Goal: Information Seeking & Learning: Check status

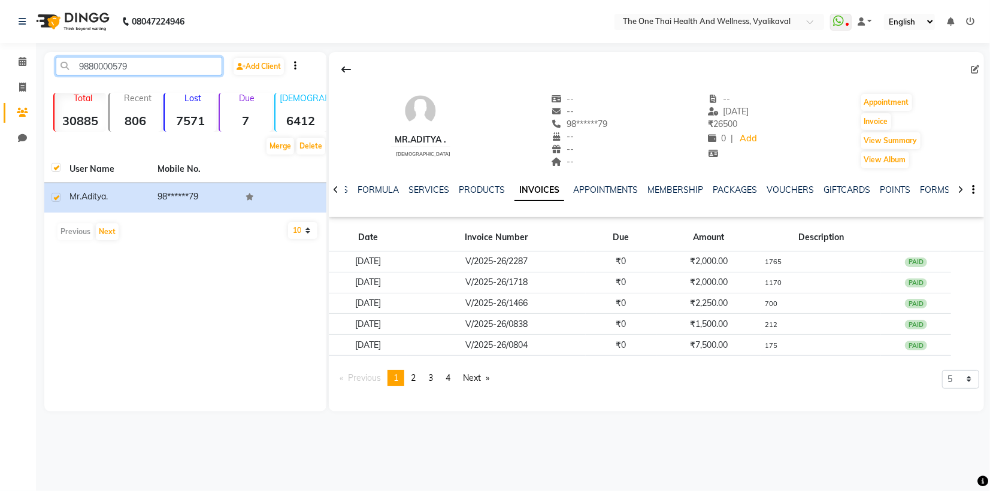
click at [132, 67] on input "9880000579" at bounding box center [139, 66] width 167 height 19
type input "9"
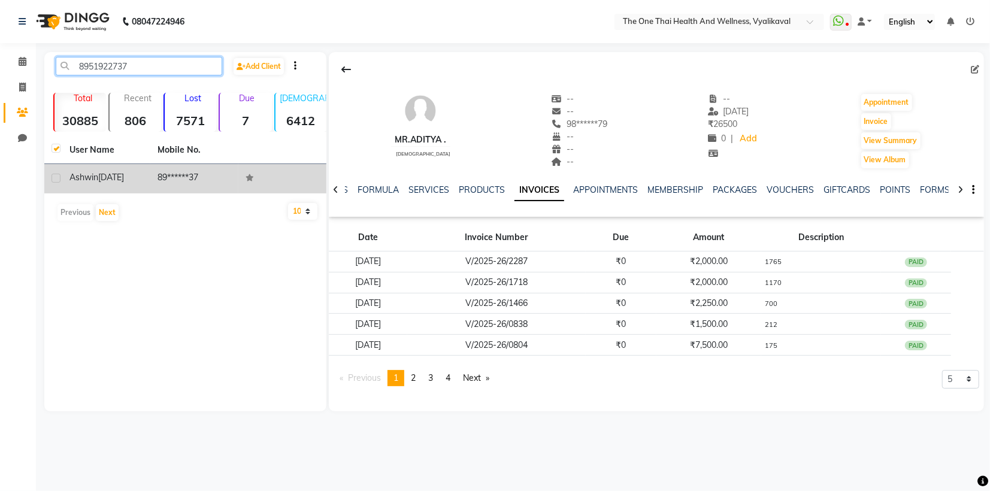
type input "8951922737"
click at [53, 182] on label at bounding box center [56, 178] width 9 height 9
click at [53, 182] on input "checkbox" at bounding box center [56, 179] width 8 height 8
checkbox input "true"
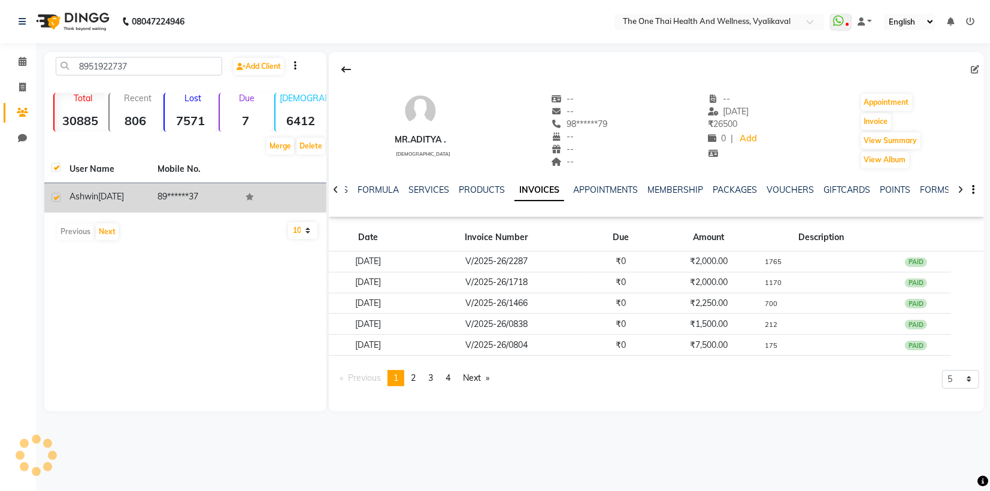
click at [73, 192] on span "ashwin" at bounding box center [83, 196] width 29 height 11
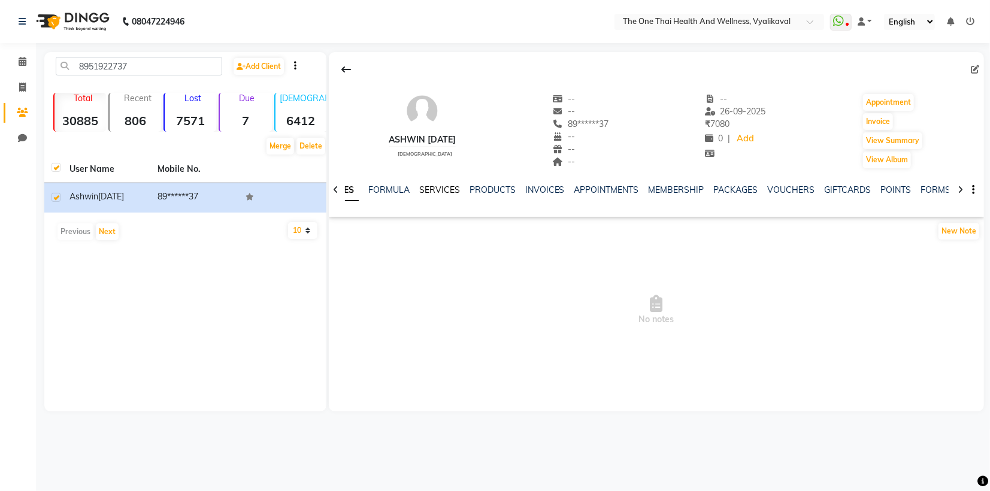
click at [436, 192] on link "SERVICES" at bounding box center [439, 190] width 41 height 11
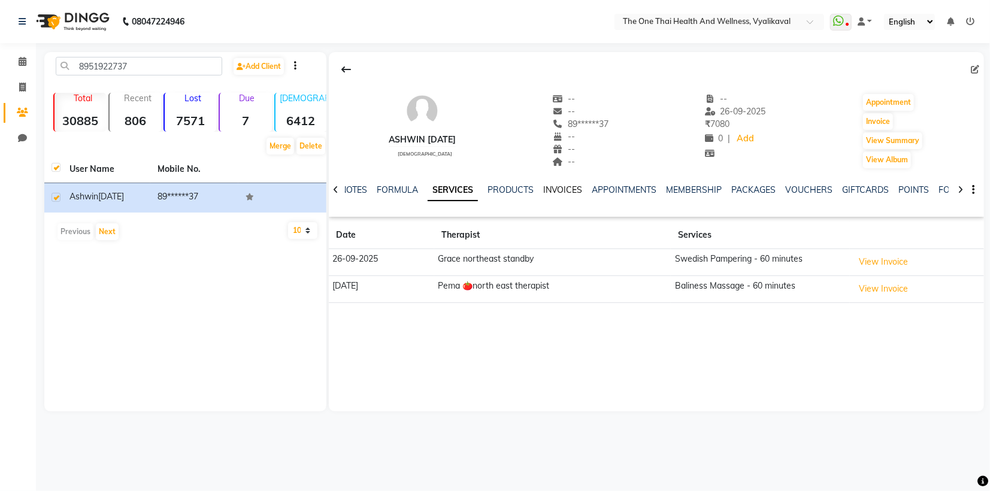
click at [547, 192] on link "INVOICES" at bounding box center [563, 190] width 40 height 11
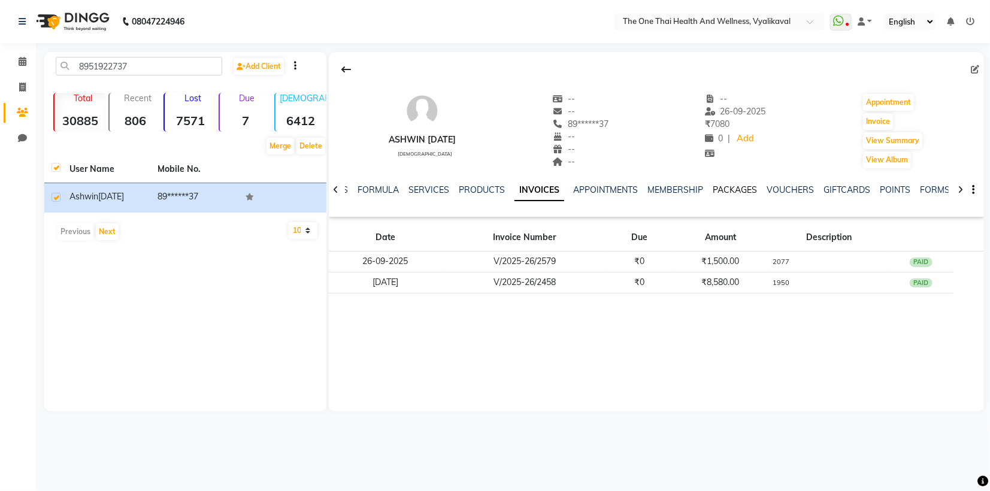
click at [729, 189] on link "PACKAGES" at bounding box center [736, 190] width 44 height 11
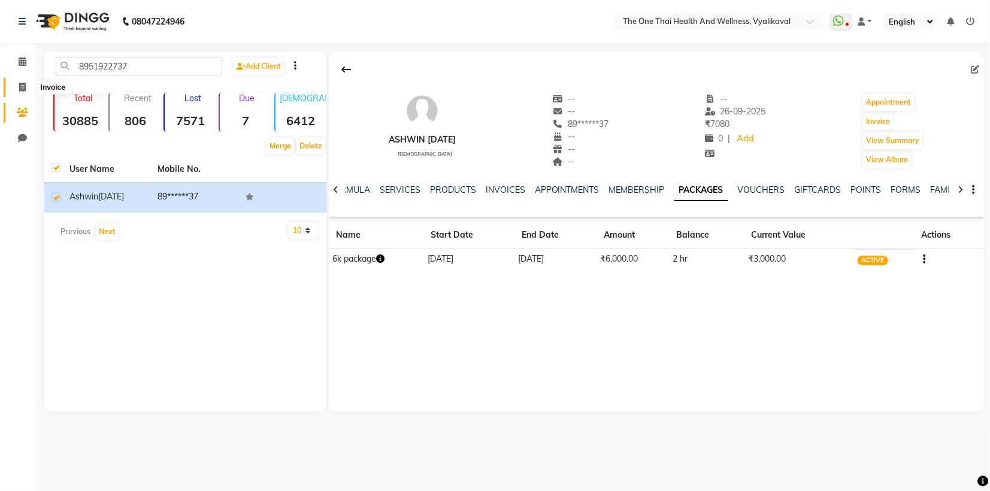
click at [25, 87] on icon at bounding box center [22, 87] width 7 height 9
select select "5972"
select select "service"
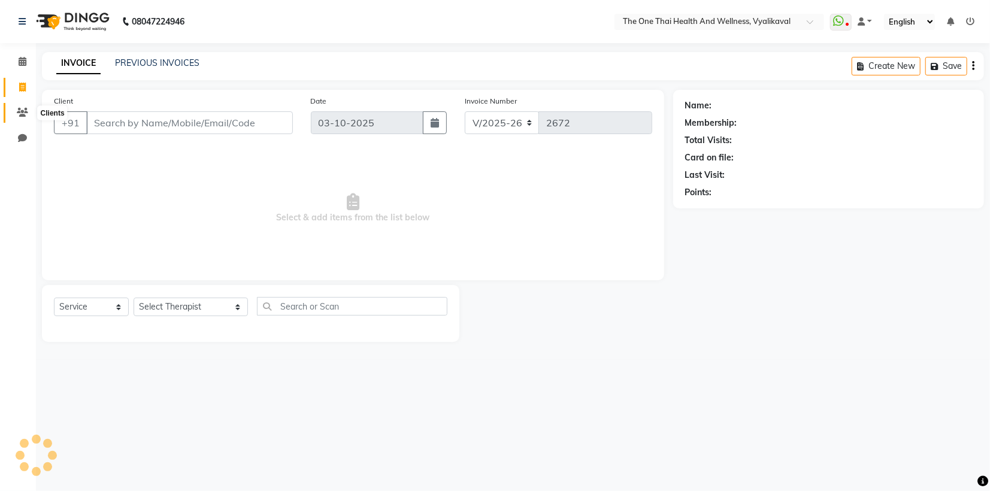
click at [27, 111] on icon at bounding box center [22, 112] width 11 height 9
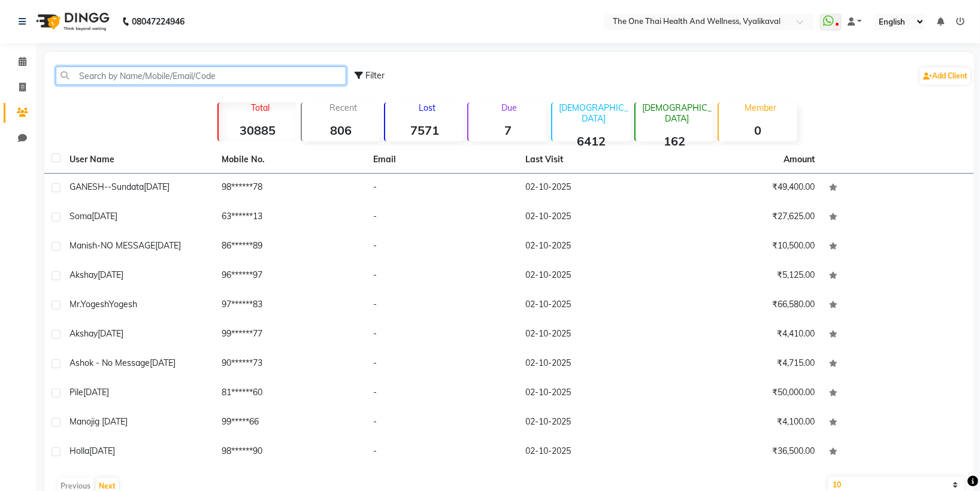
click at [72, 73] on input "text" at bounding box center [201, 76] width 291 height 19
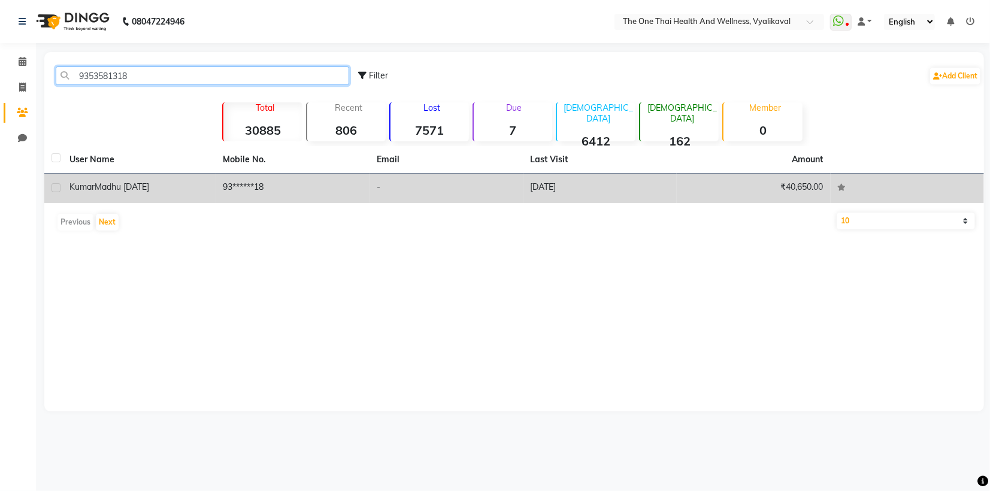
type input "9353581318"
click at [55, 183] on label at bounding box center [56, 187] width 9 height 9
click at [55, 185] on input "checkbox" at bounding box center [56, 189] width 8 height 8
checkbox input "true"
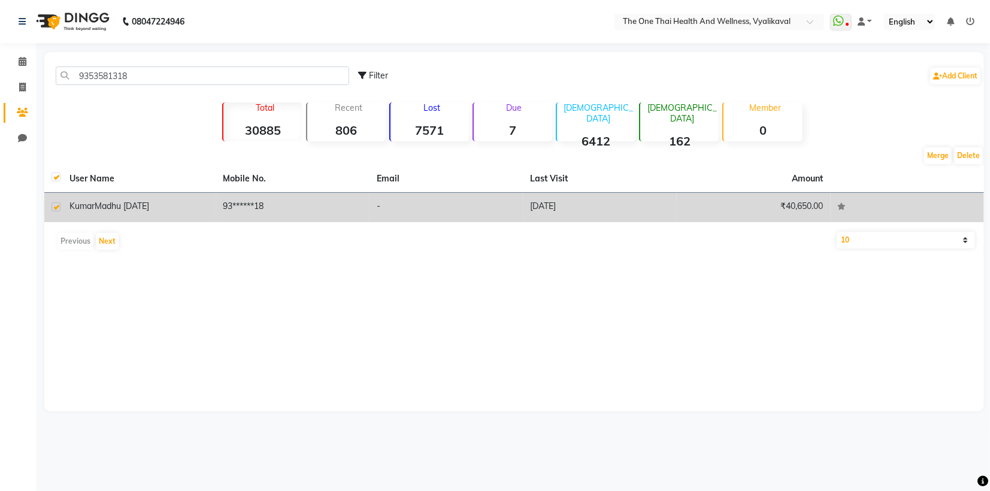
click at [117, 197] on td "[PERSON_NAME] [DATE]" at bounding box center [139, 207] width 154 height 29
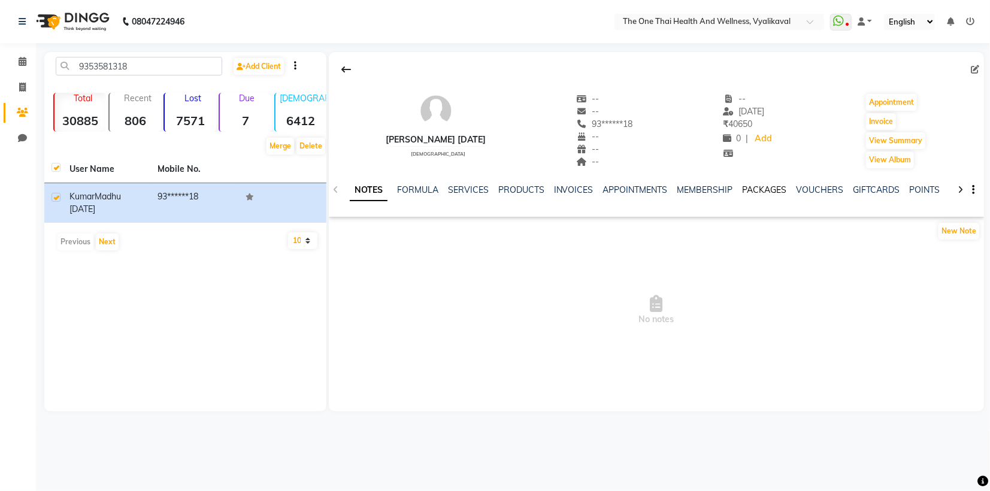
click at [764, 188] on link "PACKAGES" at bounding box center [765, 190] width 44 height 11
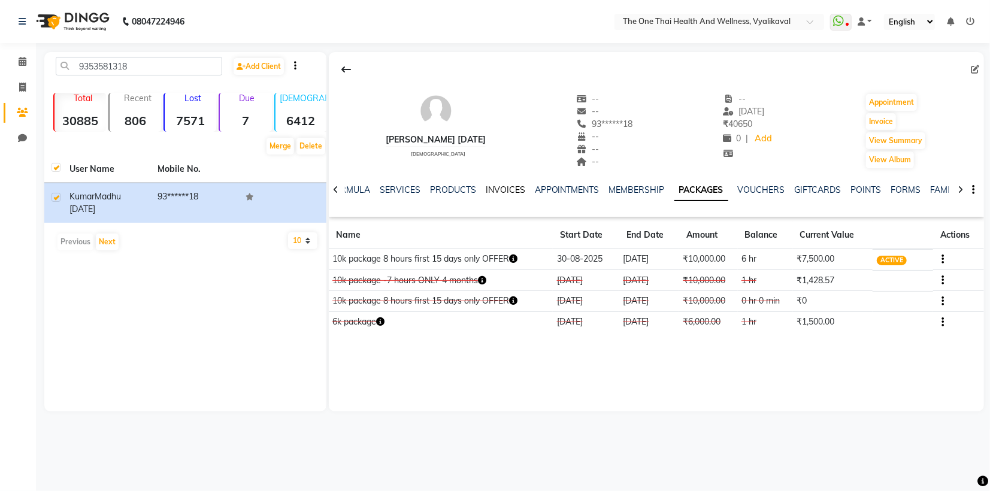
click at [501, 186] on link "INVOICES" at bounding box center [506, 190] width 40 height 11
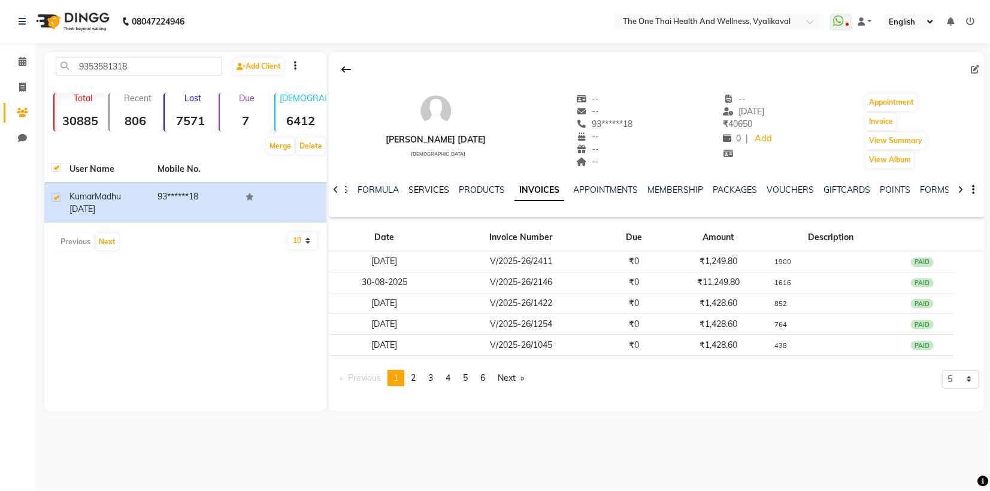
click at [429, 191] on link "SERVICES" at bounding box center [429, 190] width 41 height 11
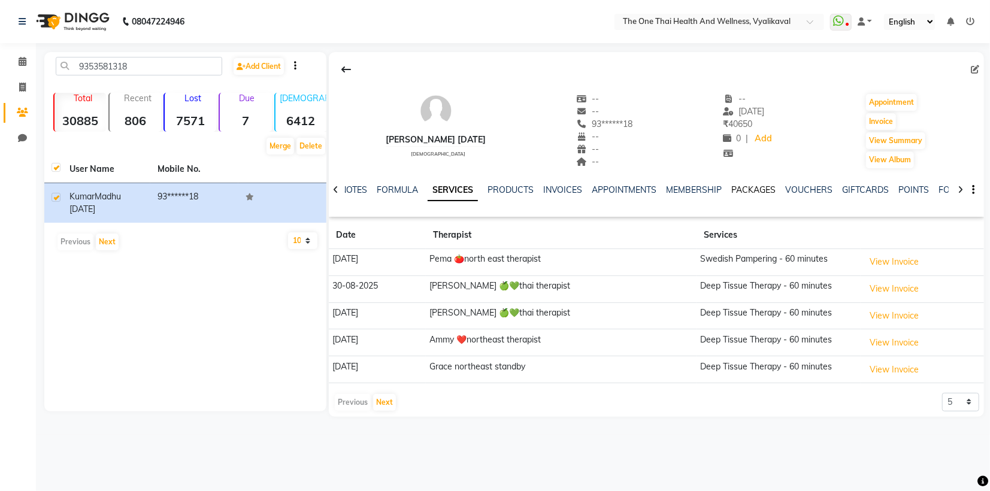
click at [751, 187] on link "PACKAGES" at bounding box center [754, 190] width 44 height 11
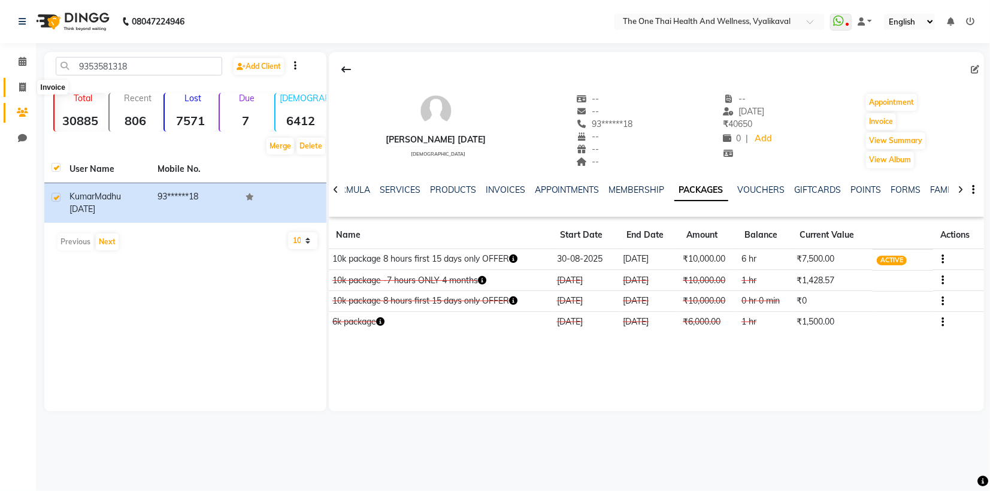
click at [22, 84] on icon at bounding box center [22, 87] width 7 height 9
select select "5972"
select select "service"
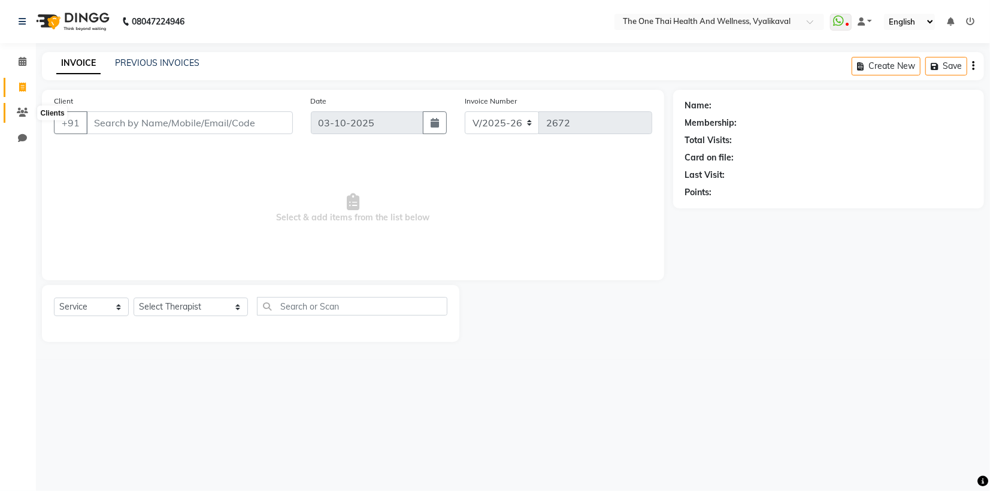
click at [19, 117] on icon at bounding box center [22, 112] width 11 height 9
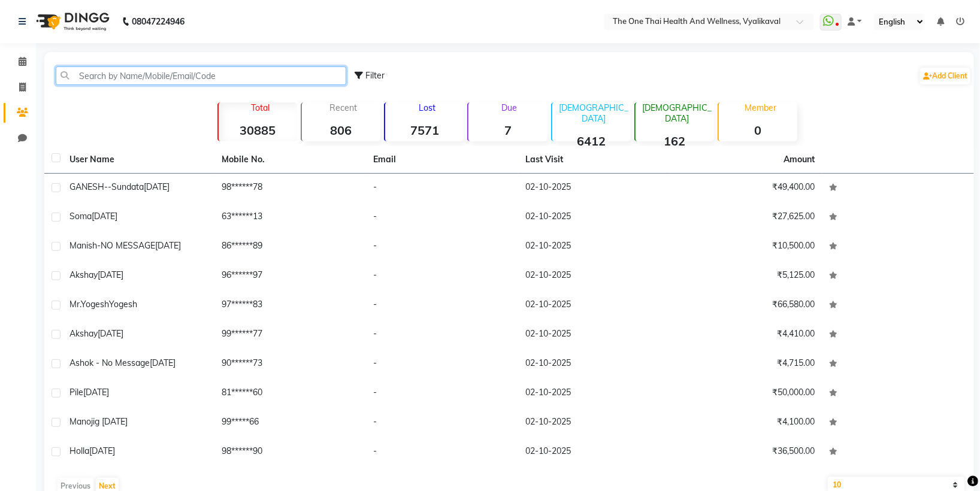
click at [98, 71] on input "text" at bounding box center [201, 76] width 291 height 19
drag, startPoint x: 98, startPoint y: 72, endPoint x: 135, endPoint y: 28, distance: 57.0
click at [135, 28] on app-home "[PHONE_NUMBER] Need Help? Call us on 08047224946 Select Location × The One Thai…" at bounding box center [490, 259] width 980 height 519
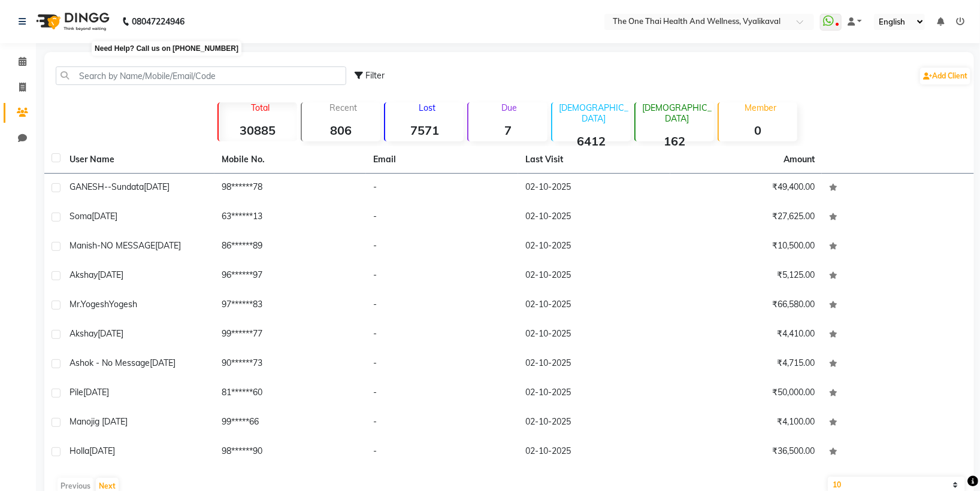
click at [135, 28] on b "08047224946" at bounding box center [158, 22] width 53 height 34
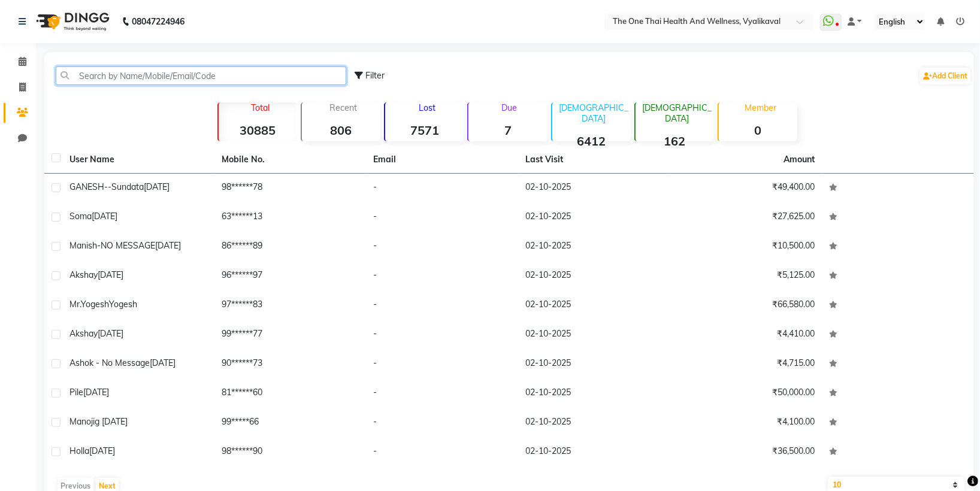
click at [100, 81] on input "text" at bounding box center [201, 76] width 291 height 19
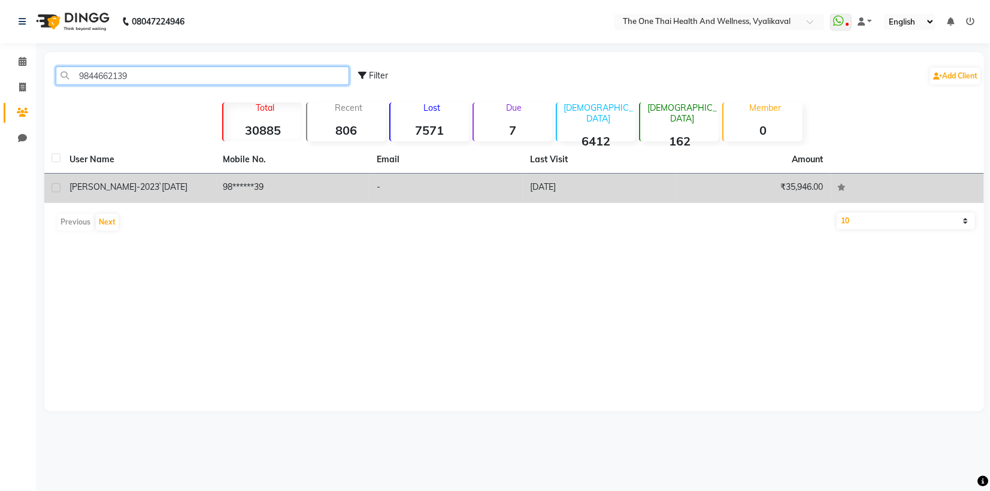
type input "9844662139"
click at [58, 189] on label at bounding box center [56, 187] width 9 height 9
click at [58, 189] on input "checkbox" at bounding box center [56, 189] width 8 height 8
checkbox input "true"
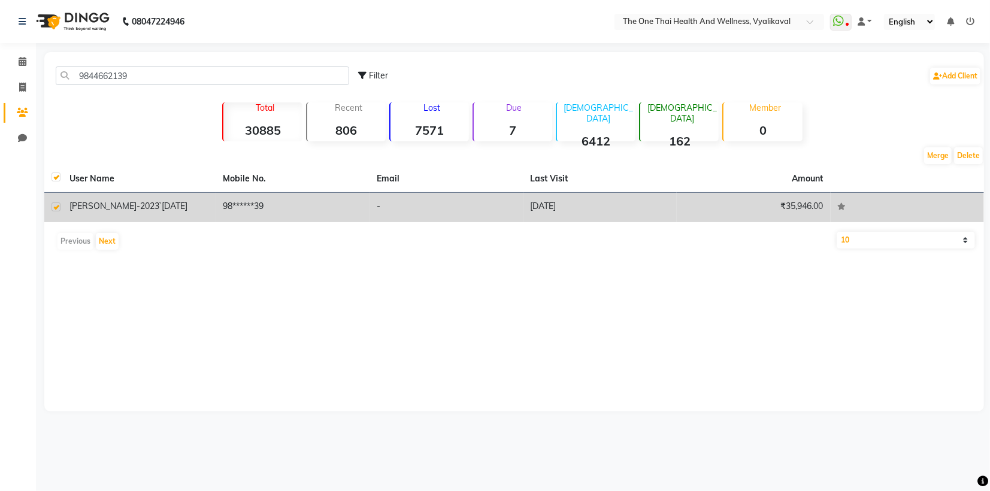
click at [98, 204] on span "[PERSON_NAME]-2023`" at bounding box center [115, 206] width 92 height 11
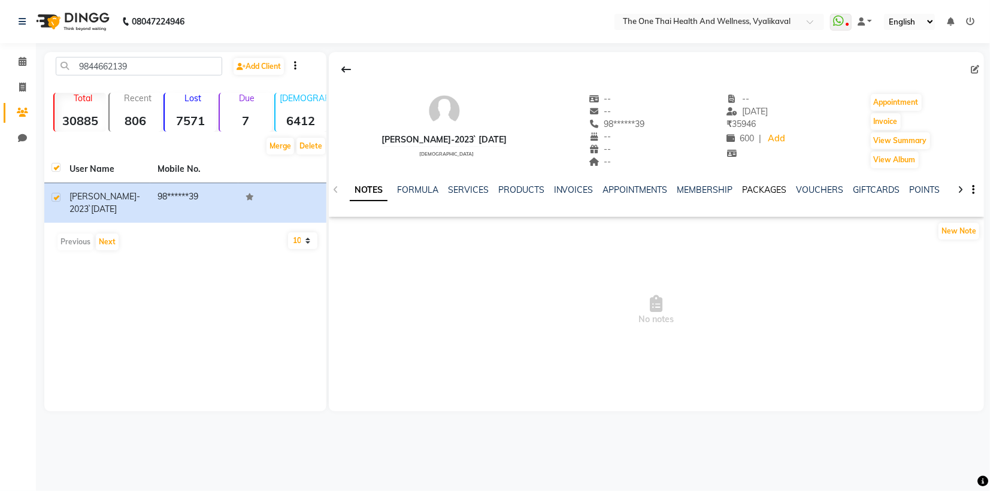
click at [771, 185] on link "PACKAGES" at bounding box center [765, 190] width 44 height 11
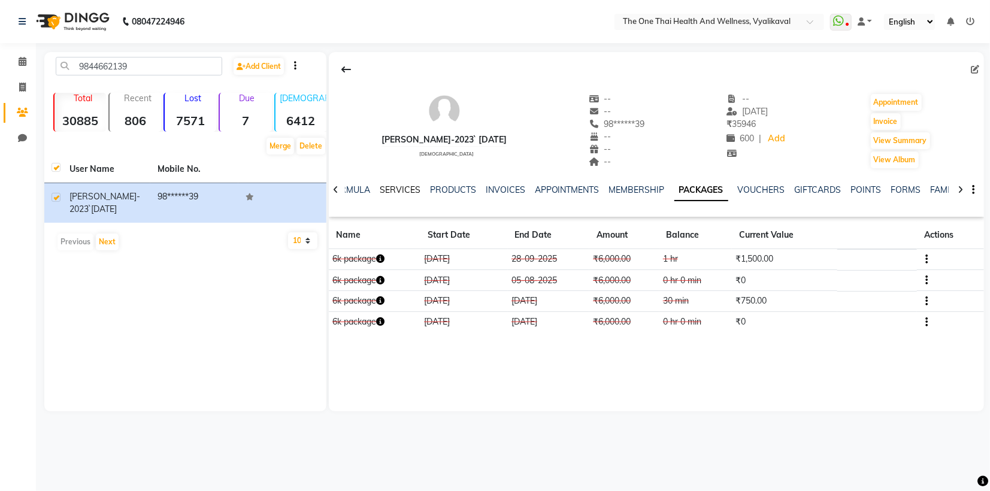
click at [403, 189] on link "SERVICES" at bounding box center [400, 190] width 41 height 11
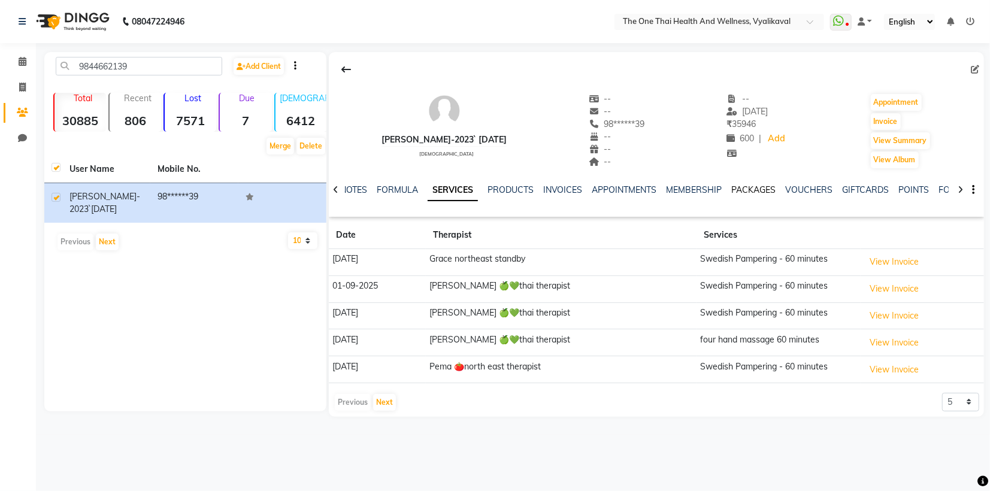
click at [747, 186] on link "PACKAGES" at bounding box center [754, 190] width 44 height 11
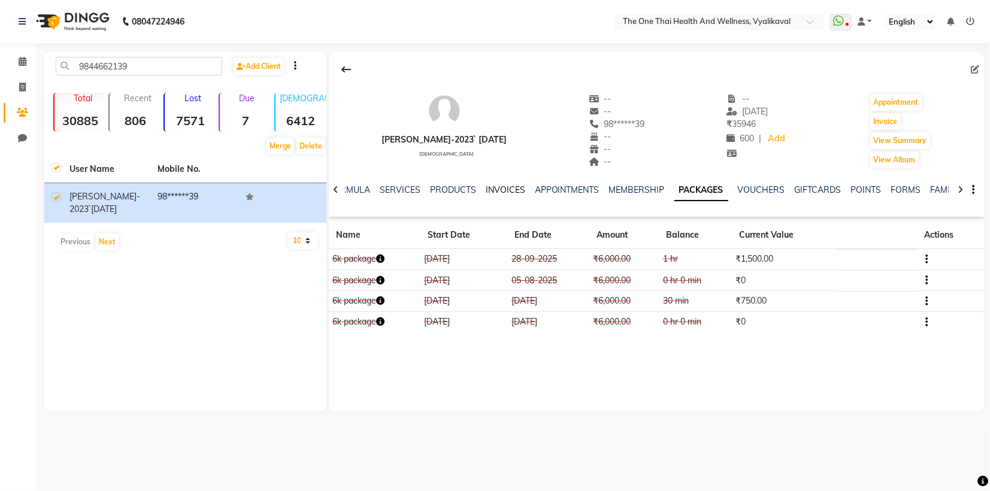
click at [513, 186] on link "INVOICES" at bounding box center [506, 190] width 40 height 11
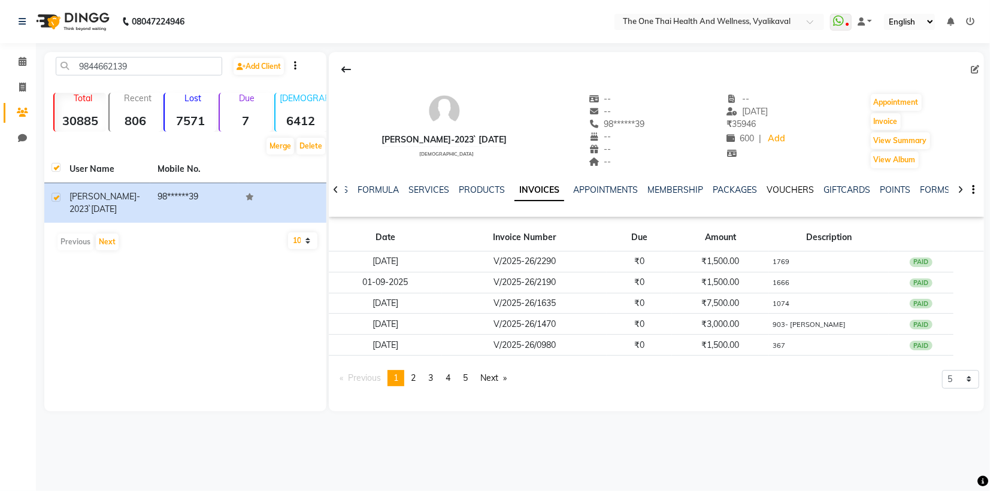
click at [781, 186] on link "VOUCHERS" at bounding box center [790, 190] width 47 height 11
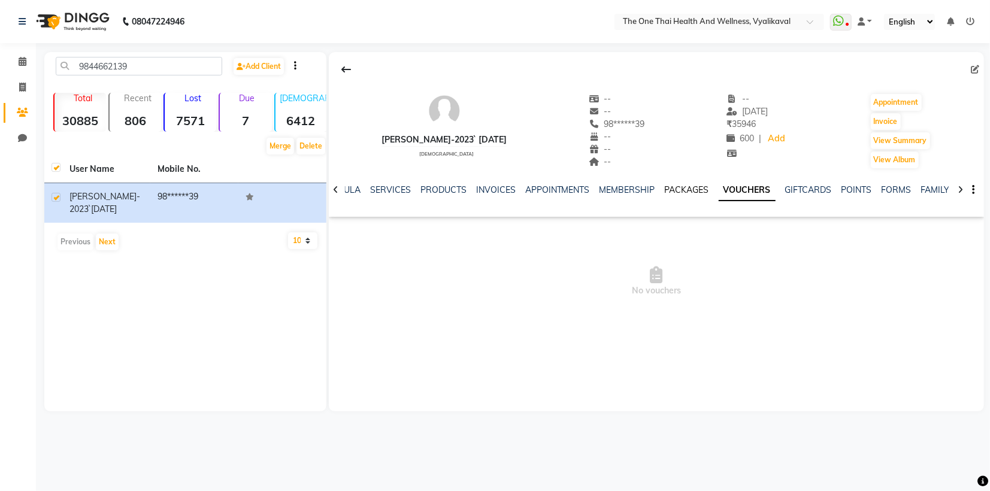
click at [669, 189] on link "PACKAGES" at bounding box center [687, 190] width 44 height 11
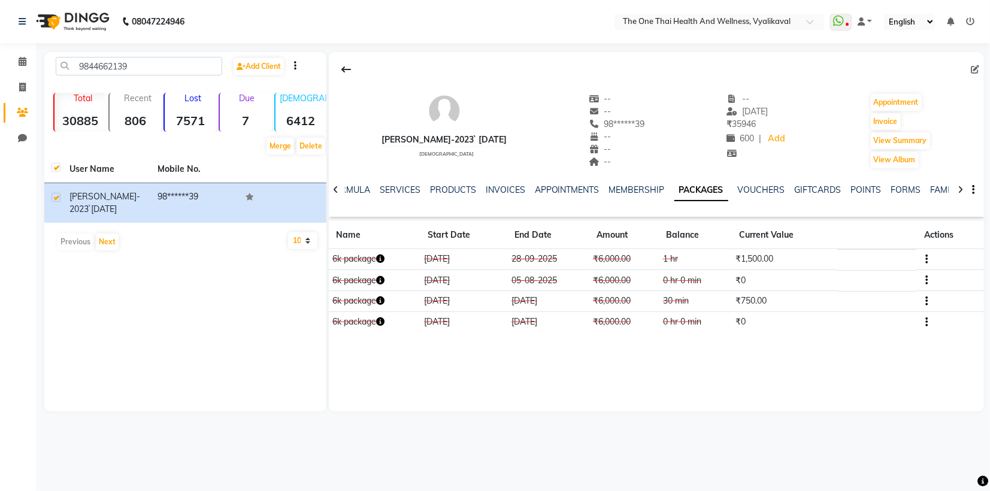
click at [406, 198] on div "NOTES FORMULA SERVICES PRODUCTS INVOICES APPOINTMENTS MEMBERSHIP PACKAGES VOUCH…" at bounding box center [642, 195] width 585 height 22
click at [392, 185] on link "SERVICES" at bounding box center [400, 190] width 41 height 11
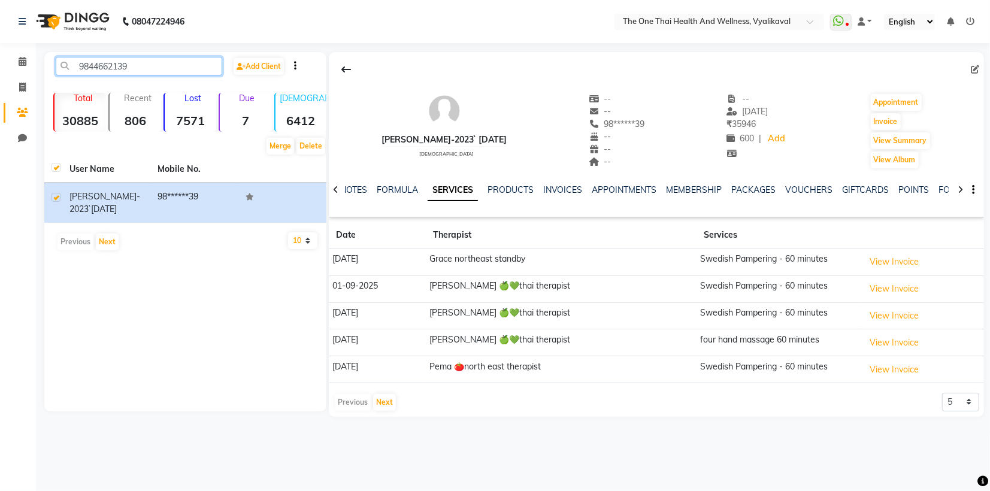
click at [140, 63] on input "9844662139" at bounding box center [139, 66] width 167 height 19
type input "9"
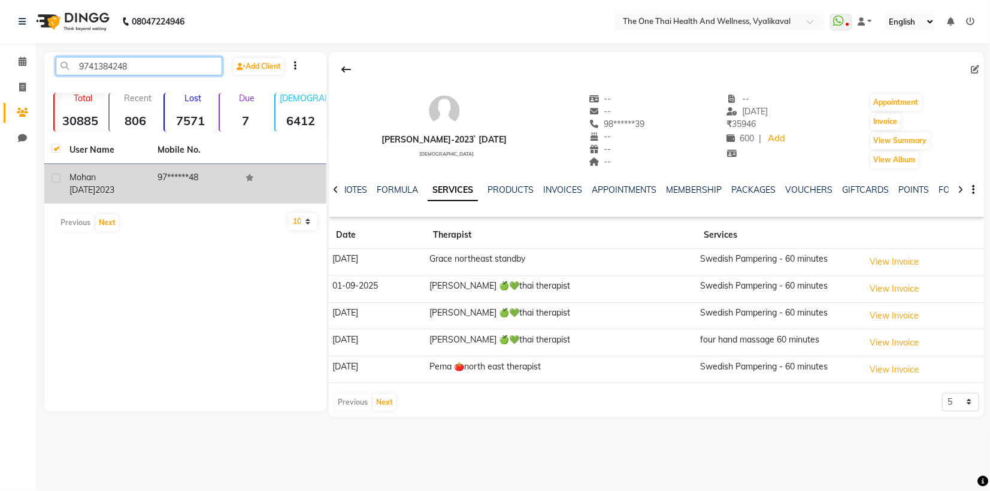
type input "9741384248"
click at [58, 177] on label at bounding box center [56, 178] width 9 height 9
click at [58, 177] on input "checkbox" at bounding box center [56, 179] width 8 height 8
checkbox input "true"
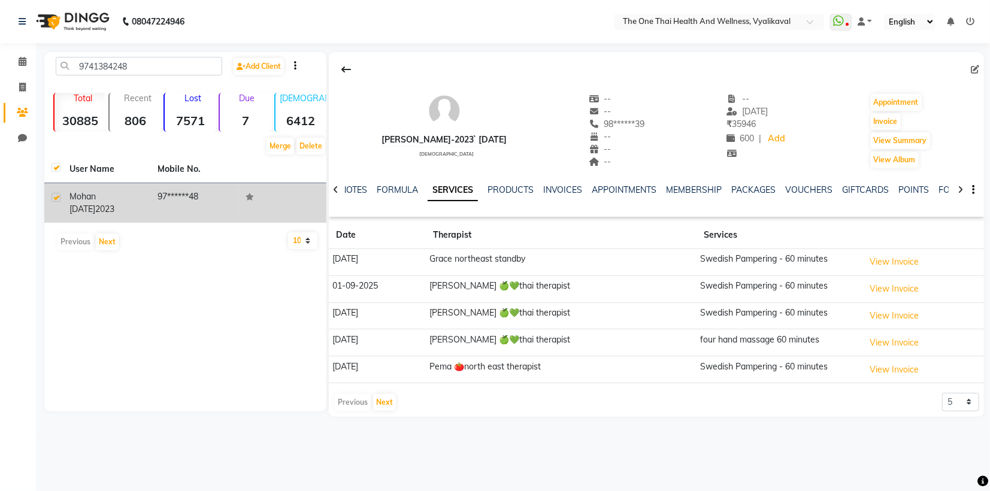
click at [92, 193] on span "mohan [DATE]" at bounding box center [82, 202] width 26 height 23
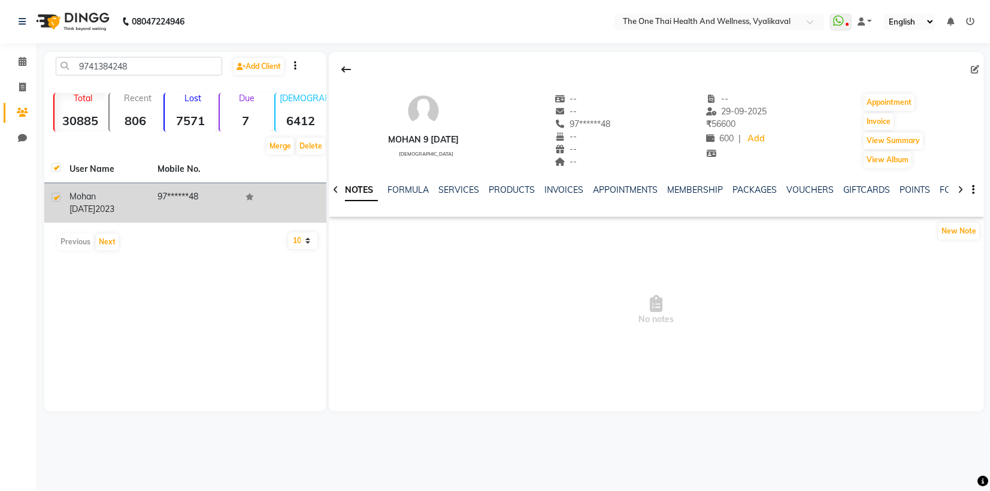
click at [127, 204] on div "mohan 9 [DATE]" at bounding box center [106, 203] width 74 height 25
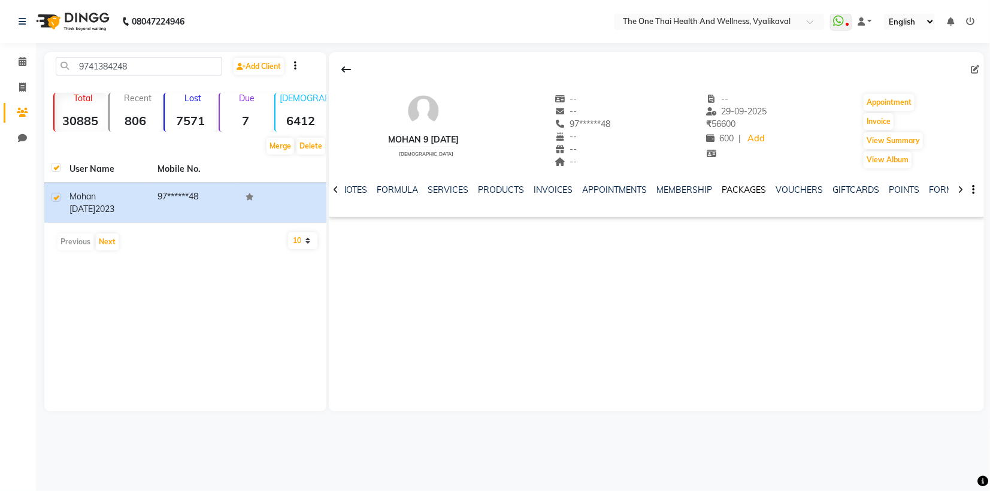
click at [729, 186] on link "PACKAGES" at bounding box center [745, 190] width 44 height 11
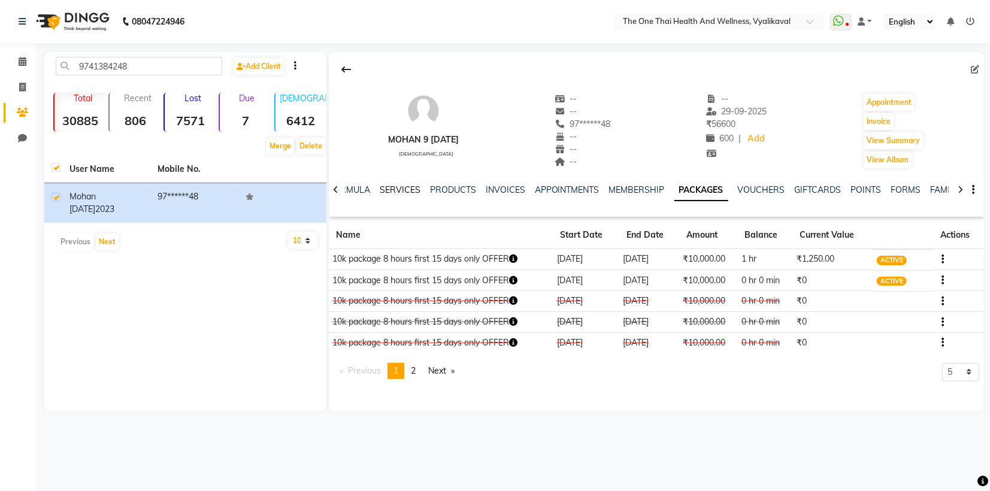
click at [402, 191] on link "SERVICES" at bounding box center [400, 190] width 41 height 11
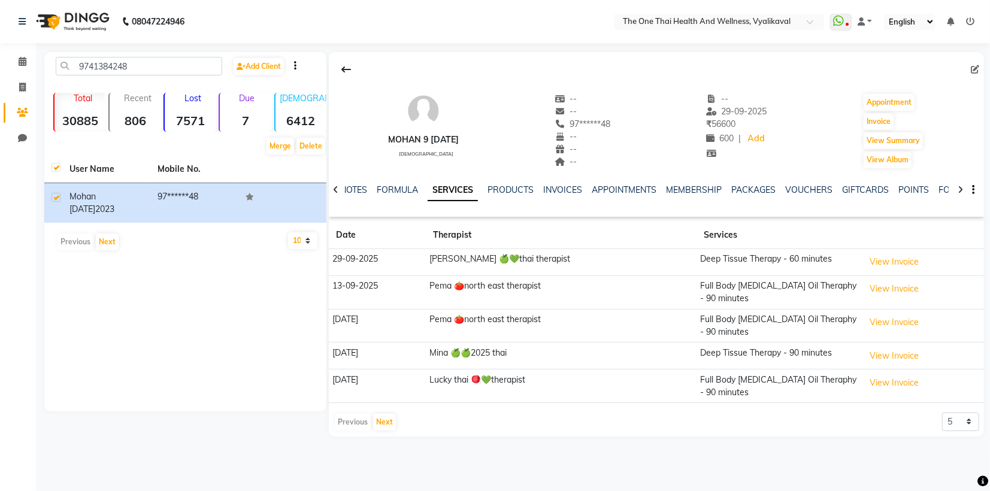
click at [413, 266] on td "29-09-2025" at bounding box center [377, 262] width 97 height 27
click at [386, 419] on button "Next" at bounding box center [384, 422] width 23 height 17
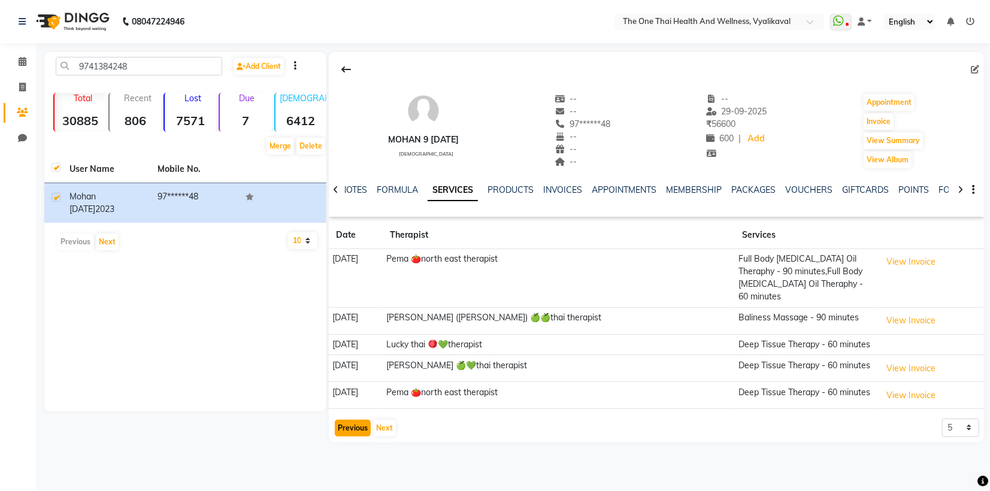
click at [362, 420] on button "Previous" at bounding box center [353, 428] width 36 height 17
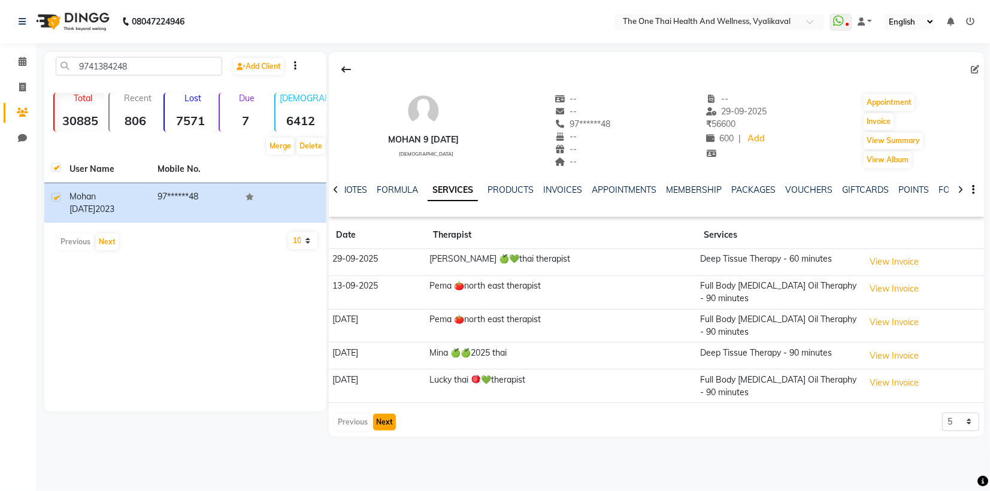
click at [374, 427] on button "Next" at bounding box center [384, 422] width 23 height 17
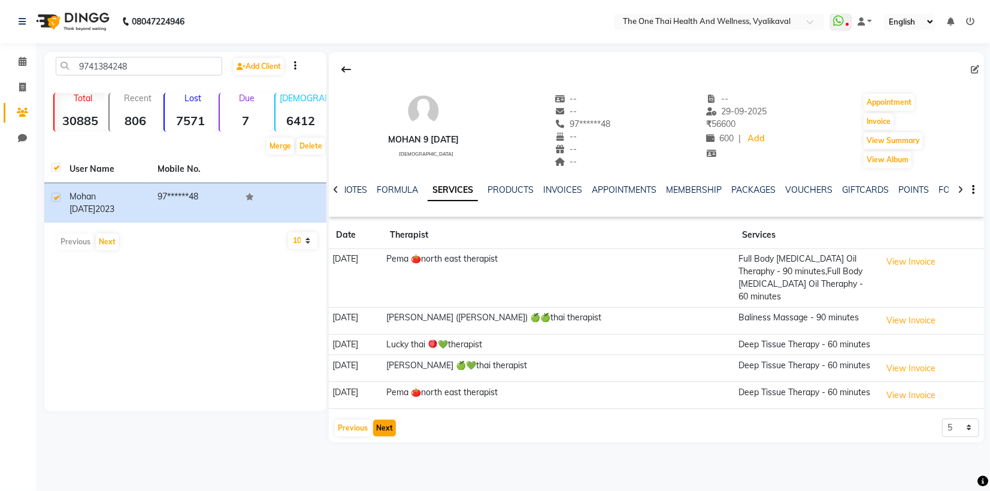
click at [376, 420] on button "Next" at bounding box center [384, 428] width 23 height 17
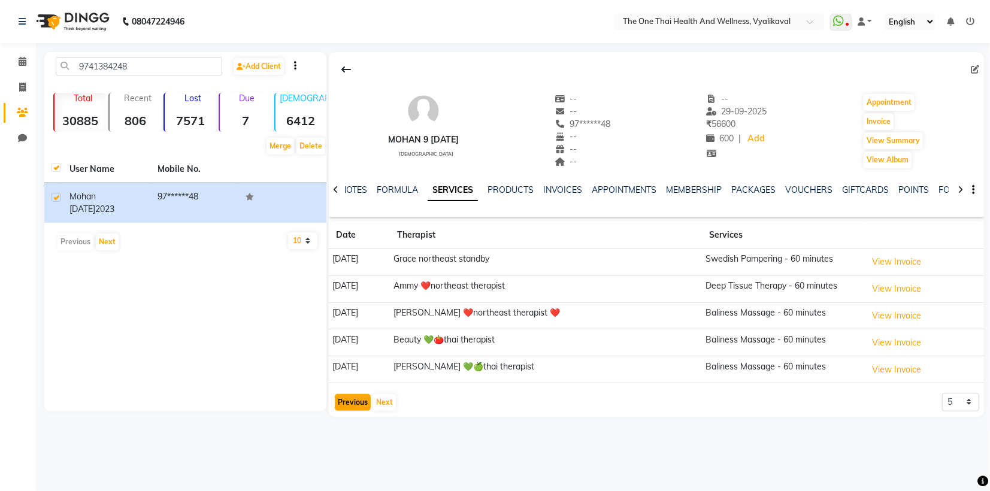
click at [345, 406] on button "Previous" at bounding box center [353, 402] width 36 height 17
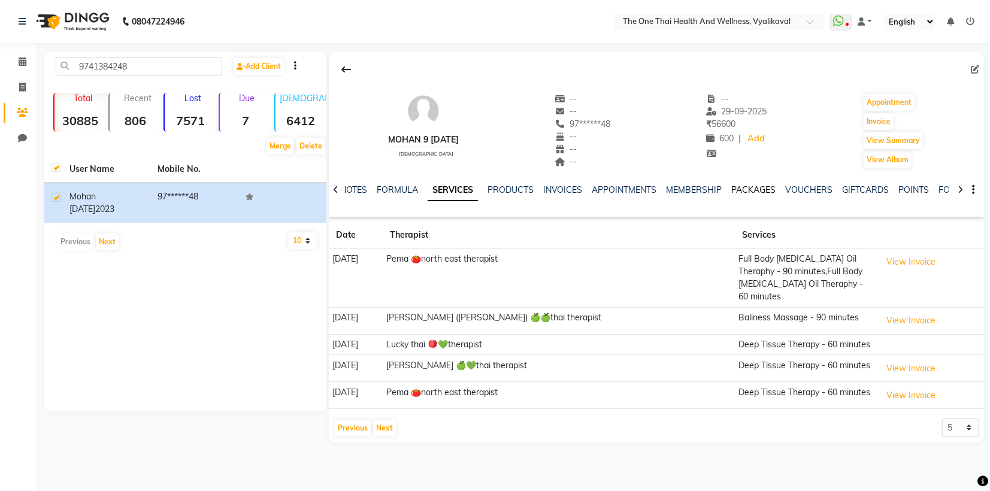
click at [743, 194] on link "PACKAGES" at bounding box center [754, 190] width 44 height 11
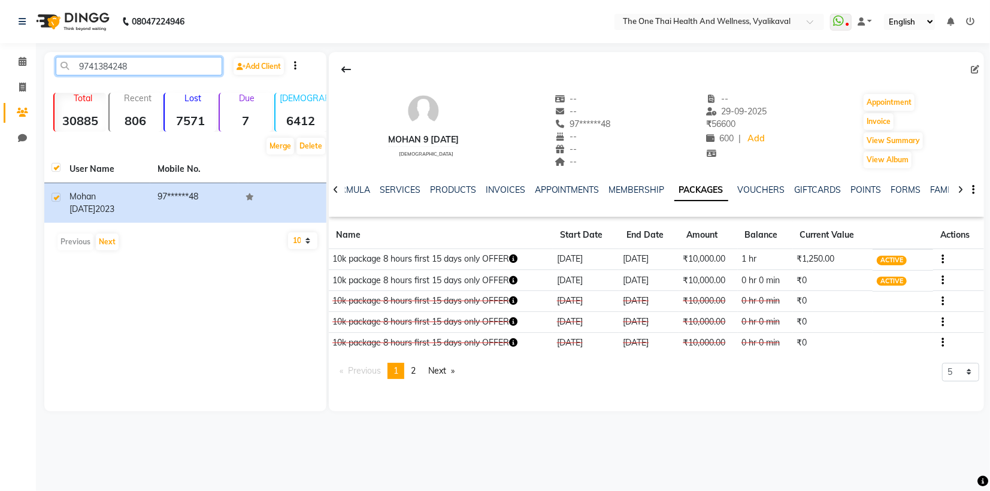
click at [140, 65] on input "9741384248" at bounding box center [139, 66] width 167 height 19
type input "9"
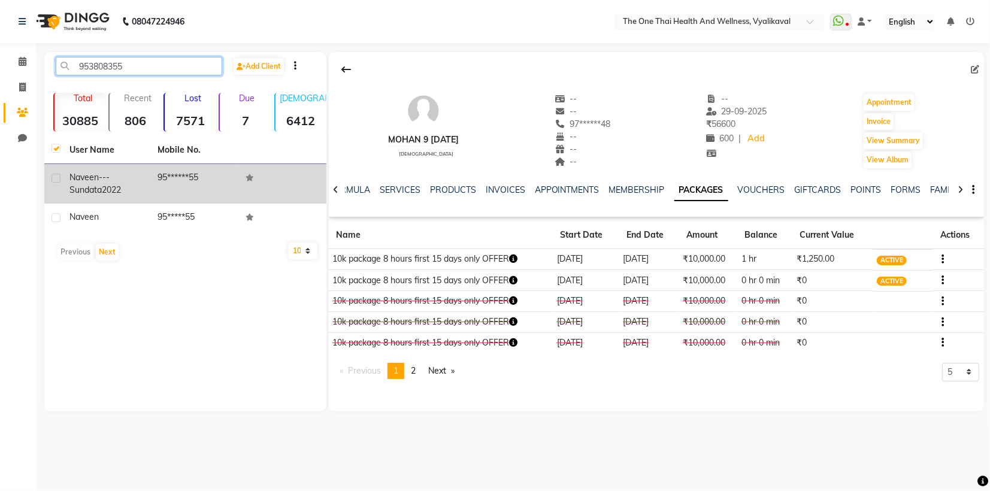
type input "953808355"
click at [59, 180] on label at bounding box center [56, 178] width 9 height 9
click at [59, 180] on input "checkbox" at bounding box center [56, 179] width 8 height 8
checkbox input "true"
checkbox input "false"
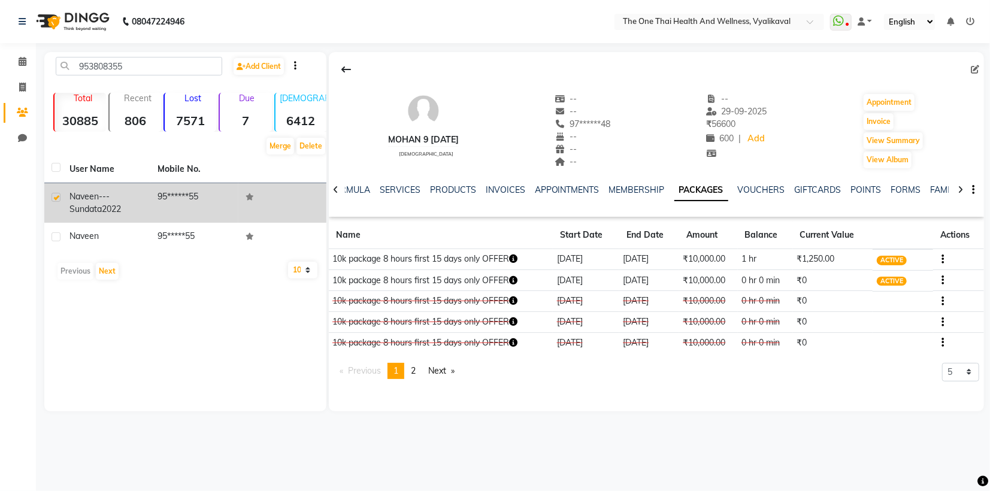
click at [81, 201] on span "naveen---sundata" at bounding box center [89, 202] width 40 height 23
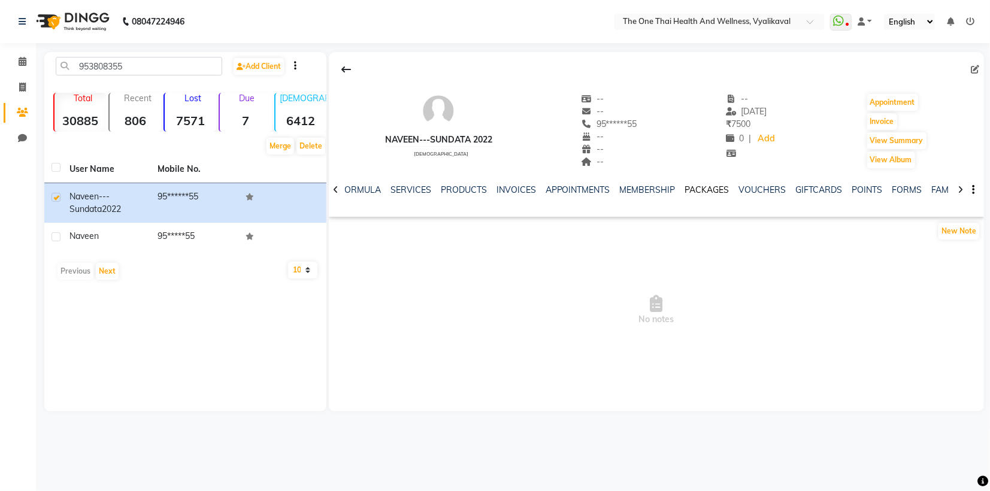
click at [709, 192] on link "PACKAGES" at bounding box center [707, 190] width 44 height 11
click at [709, 192] on link "PACKAGES" at bounding box center [702, 191] width 54 height 22
click at [451, 191] on link "PRODUCTS" at bounding box center [453, 190] width 46 height 11
click at [431, 192] on link "SERVICES" at bounding box center [438, 190] width 41 height 11
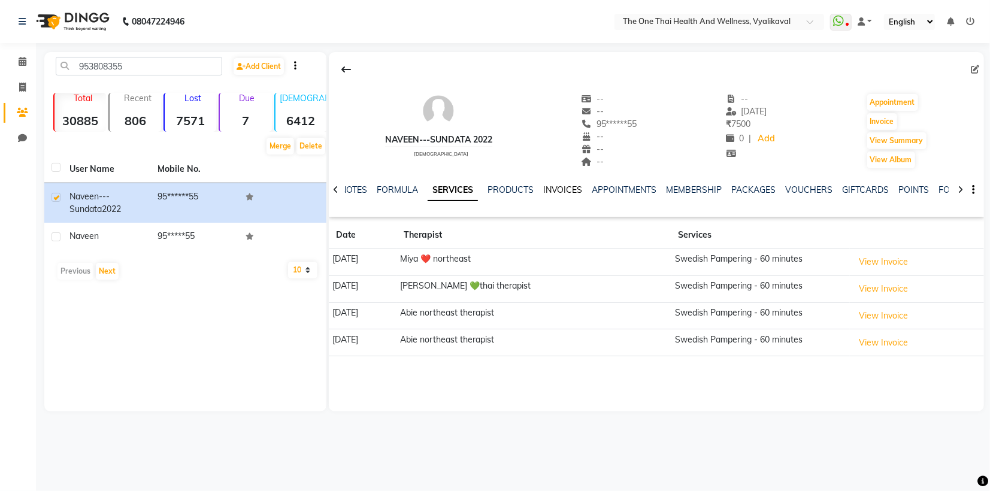
click at [561, 192] on link "INVOICES" at bounding box center [563, 190] width 40 height 11
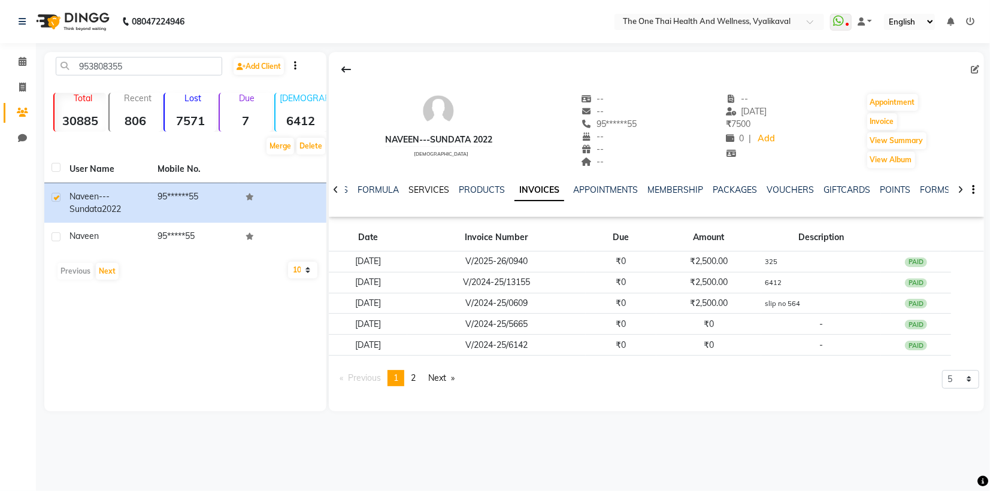
click at [430, 192] on link "SERVICES" at bounding box center [429, 190] width 41 height 11
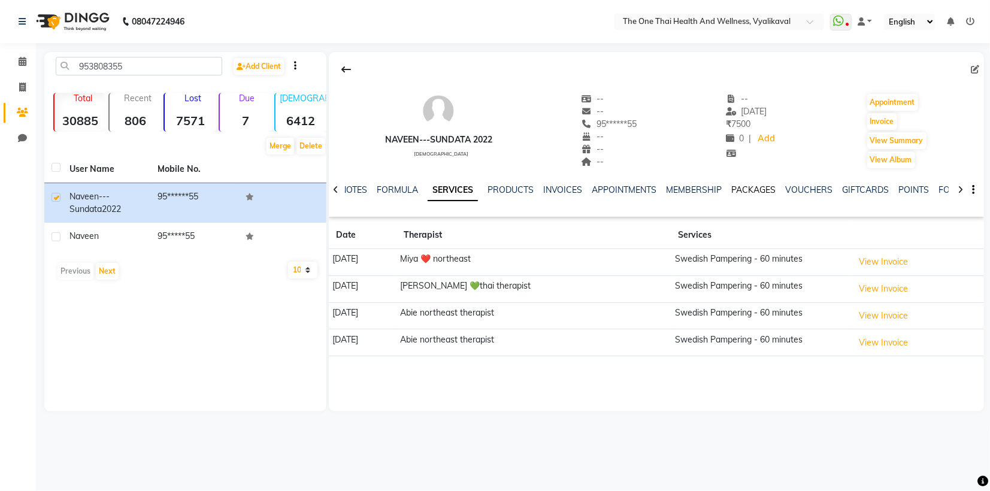
click at [747, 191] on link "PACKAGES" at bounding box center [754, 190] width 44 height 11
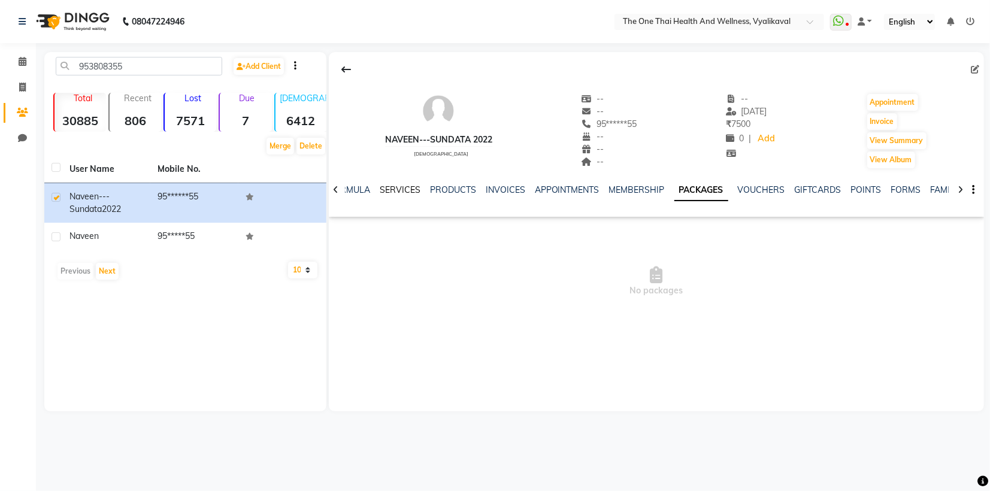
click at [398, 194] on link "SERVICES" at bounding box center [400, 190] width 41 height 11
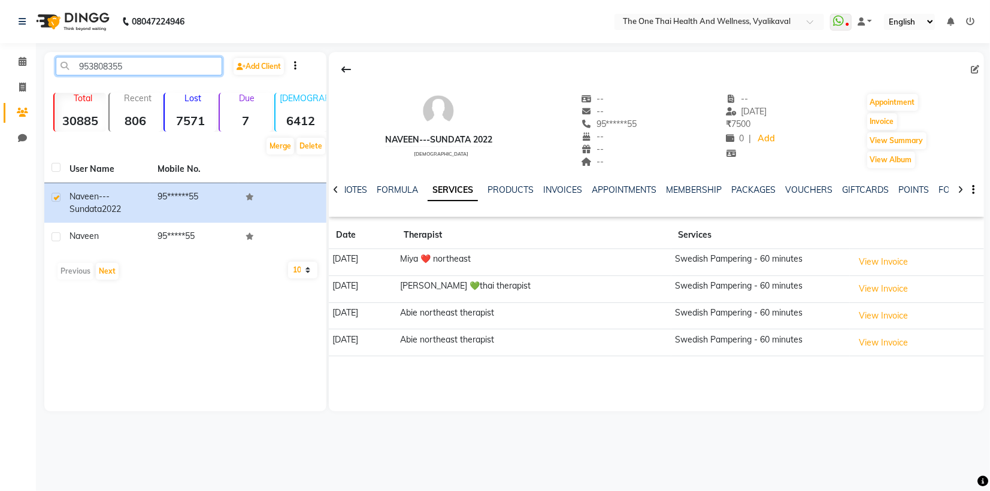
click at [129, 64] on input "953808355" at bounding box center [139, 66] width 167 height 19
click at [132, 65] on input "953808355" at bounding box center [139, 66] width 167 height 19
type input "9"
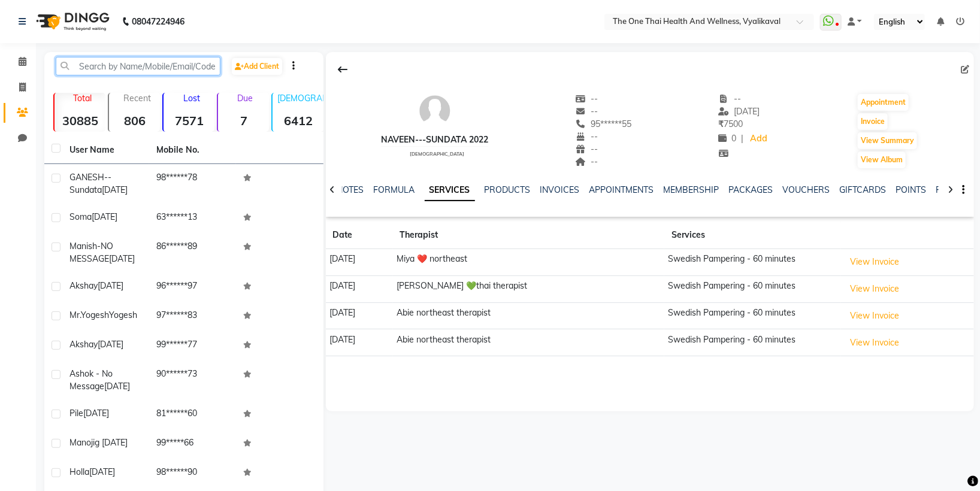
click at [87, 67] on input "text" at bounding box center [138, 66] width 165 height 19
click at [69, 65] on input "text" at bounding box center [138, 66] width 165 height 19
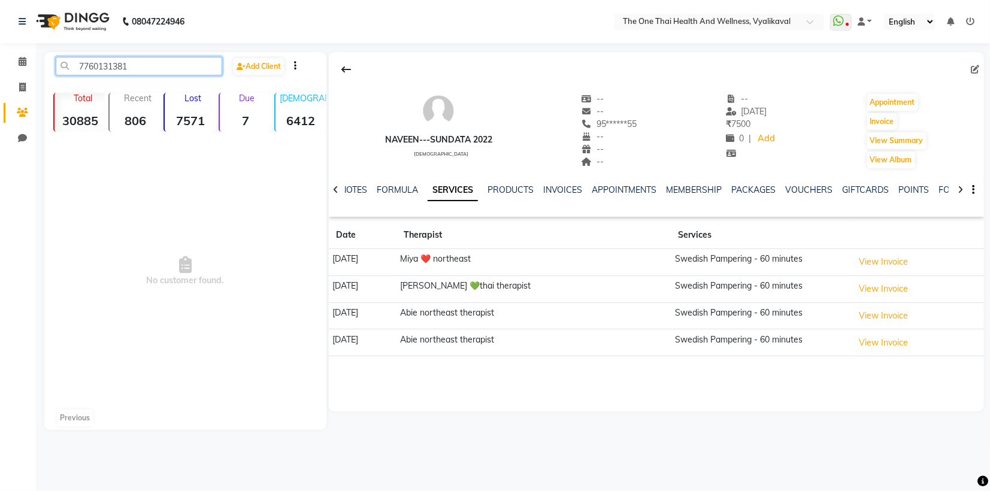
click at [142, 67] on input "7760131381" at bounding box center [139, 66] width 167 height 19
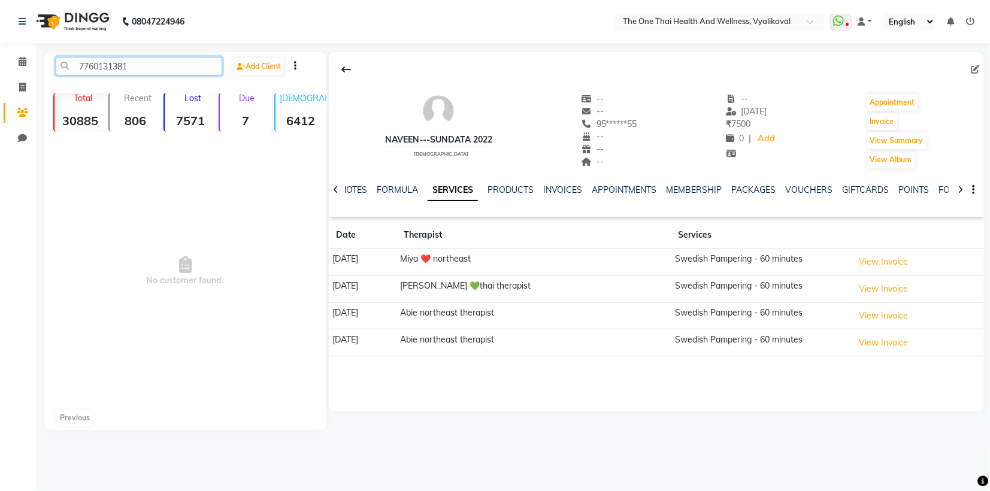
click at [153, 66] on input "7760131381" at bounding box center [139, 66] width 167 height 19
click at [150, 66] on input "7760131381" at bounding box center [139, 66] width 167 height 19
type input "7"
click at [158, 67] on input "7349737498" at bounding box center [139, 66] width 167 height 19
type input "7349737498"
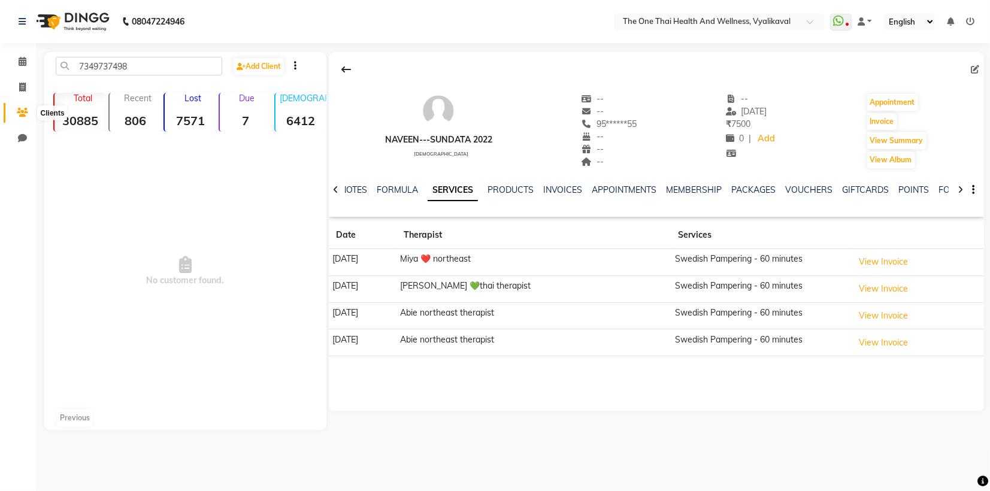
click at [21, 113] on icon at bounding box center [22, 112] width 11 height 9
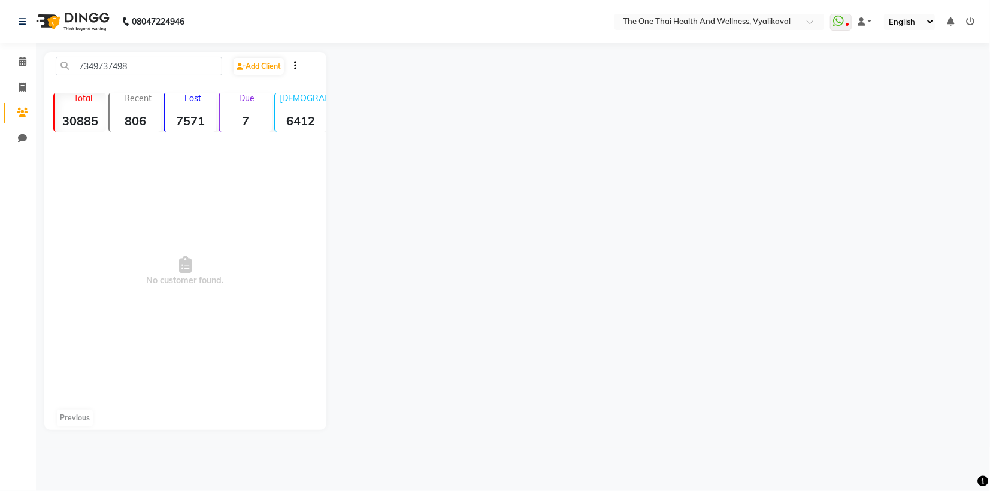
click at [21, 113] on icon at bounding box center [22, 112] width 11 height 9
click at [134, 68] on input "7349737498" at bounding box center [139, 66] width 167 height 19
click at [21, 87] on icon at bounding box center [22, 87] width 7 height 9
select select "service"
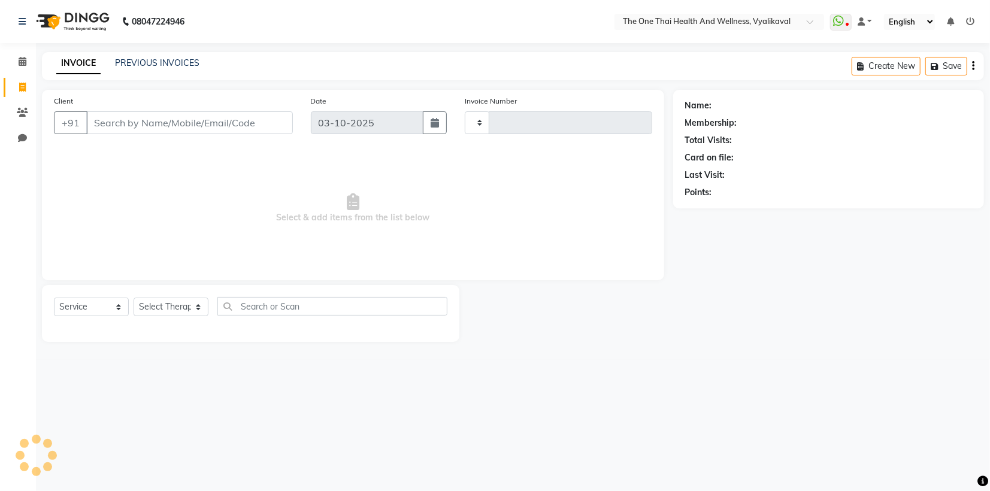
type input "2672"
select select "5972"
click at [20, 113] on icon at bounding box center [22, 112] width 11 height 9
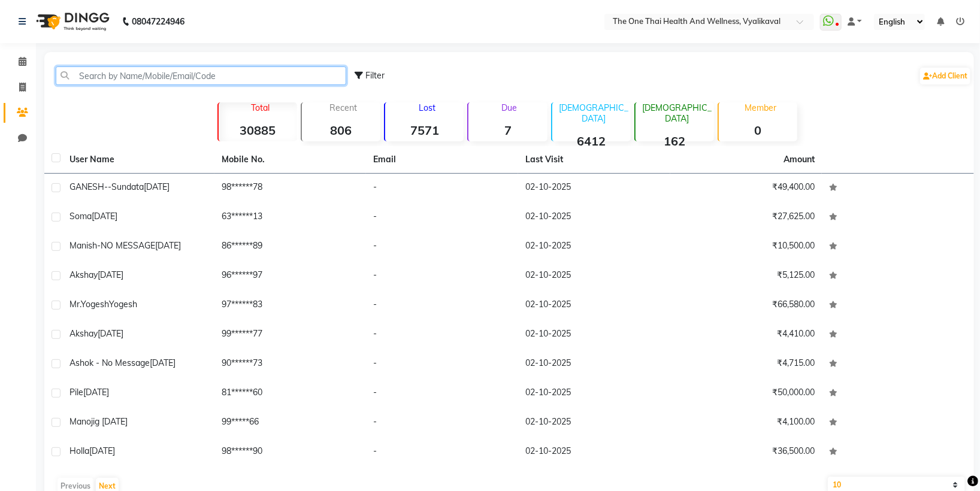
click at [94, 71] on input "text" at bounding box center [201, 76] width 291 height 19
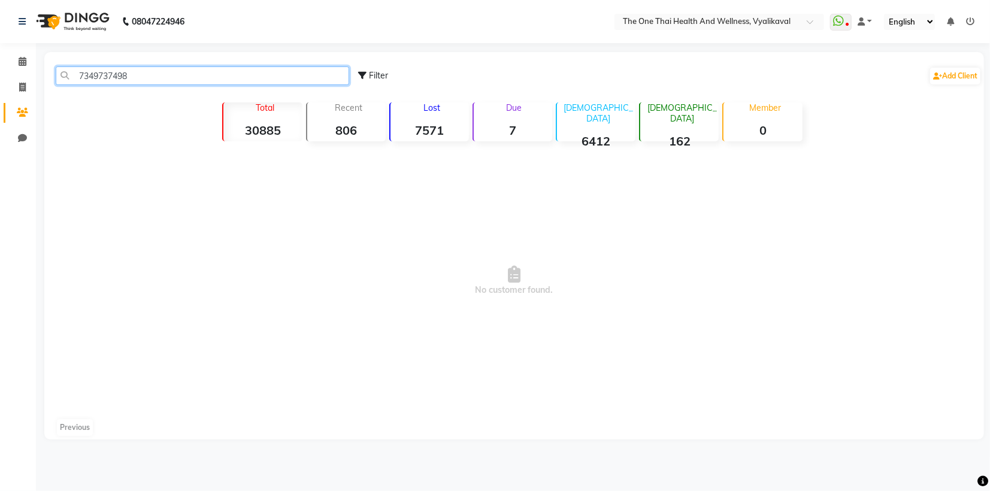
click at [135, 75] on input "7349737498" at bounding box center [203, 76] width 294 height 19
type input "7349737498"
